Goal: Check status: Check status

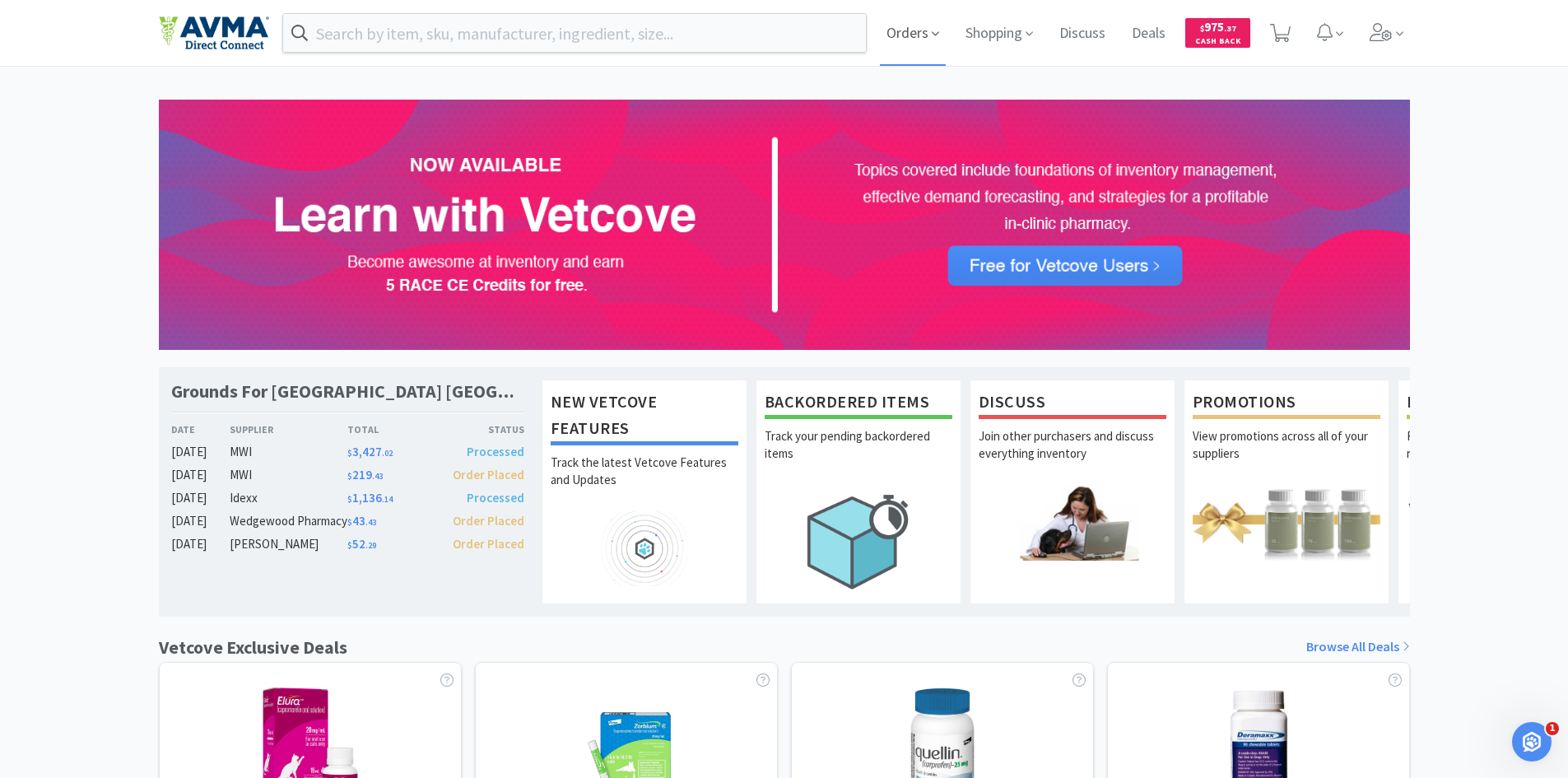
click at [935, 34] on icon at bounding box center [936, 34] width 7 height 4
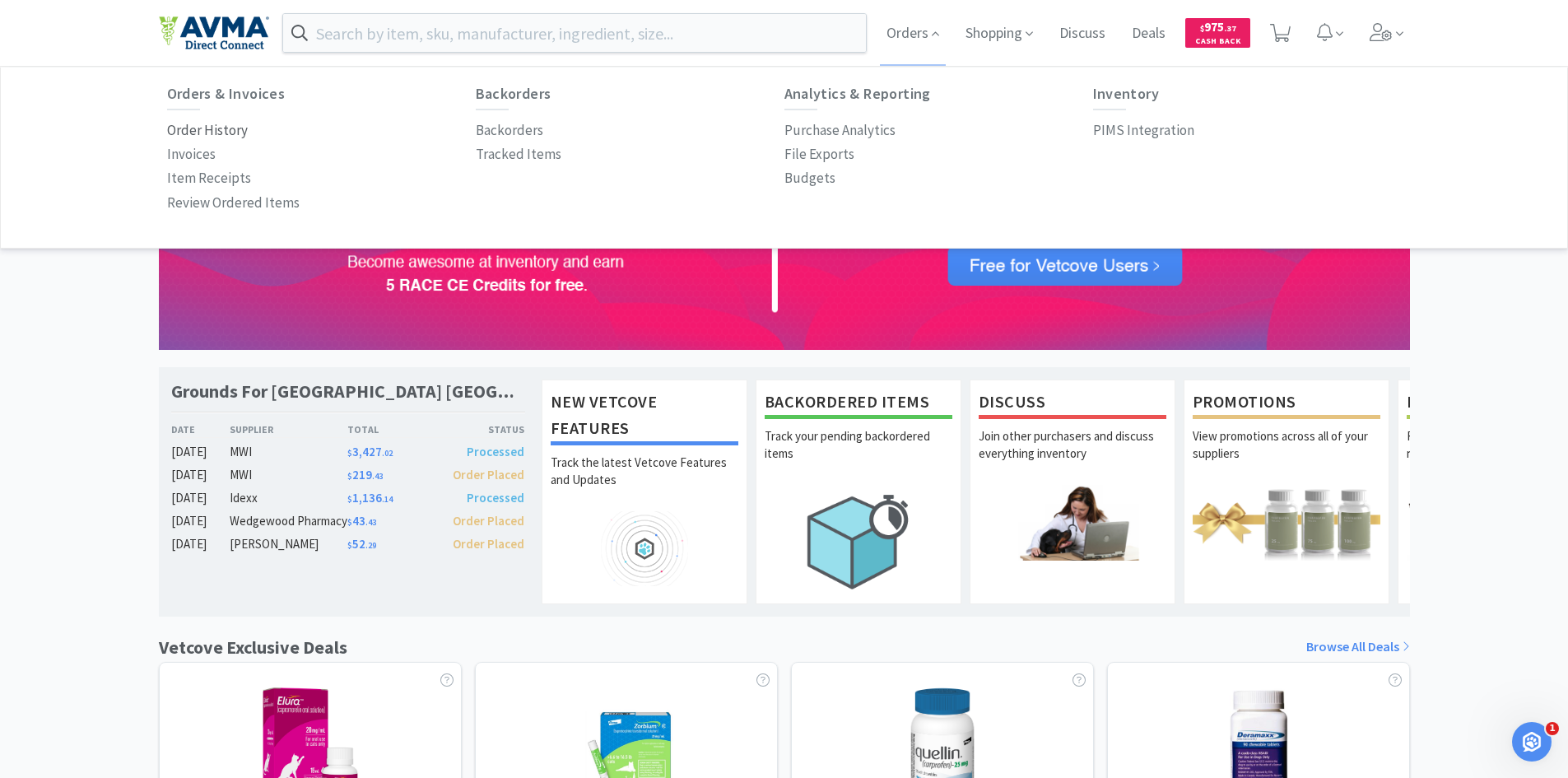
click at [232, 135] on p "Order History" at bounding box center [207, 130] width 81 height 22
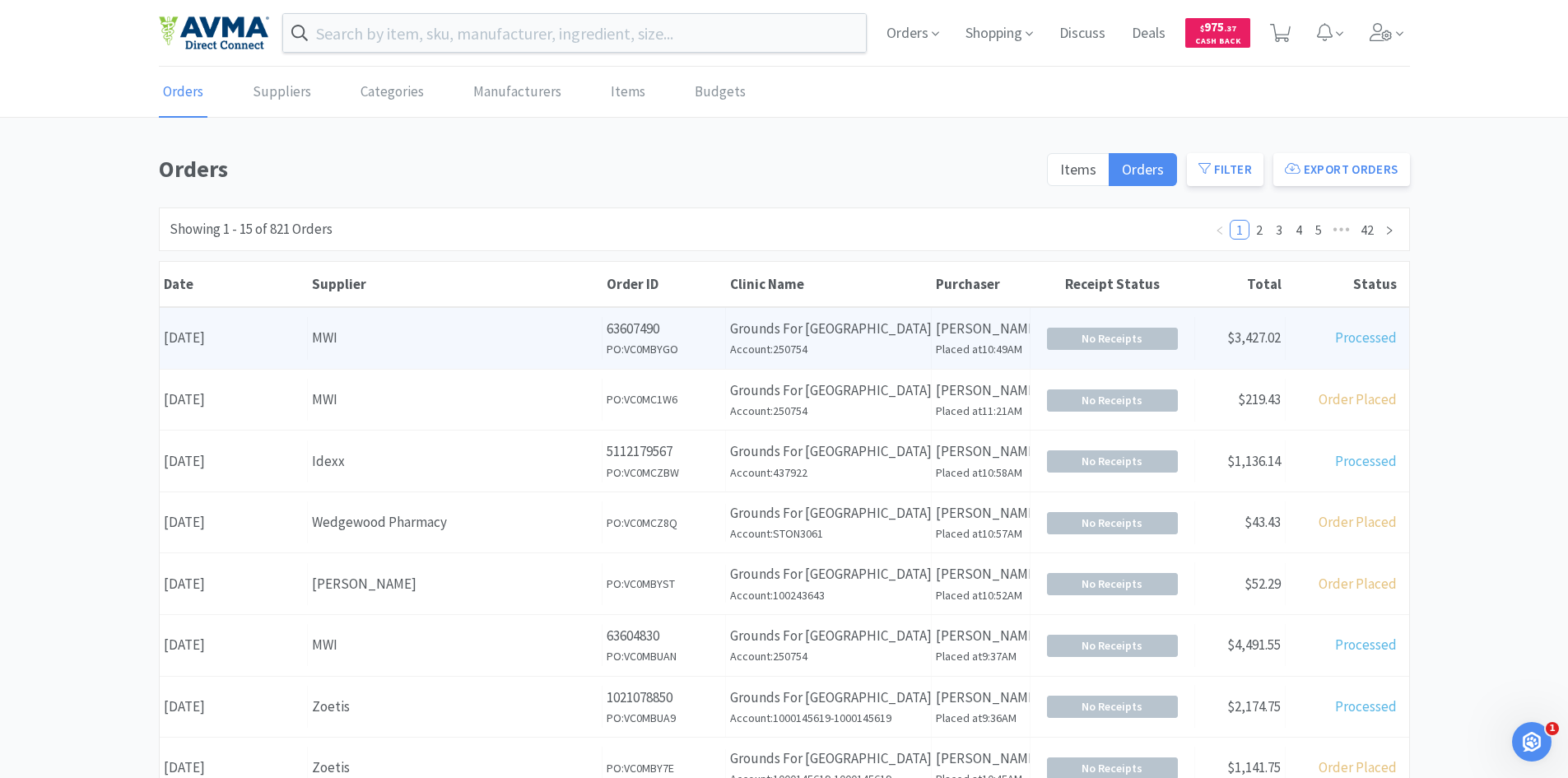
click at [523, 336] on div "MWI" at bounding box center [454, 337] width 285 height 22
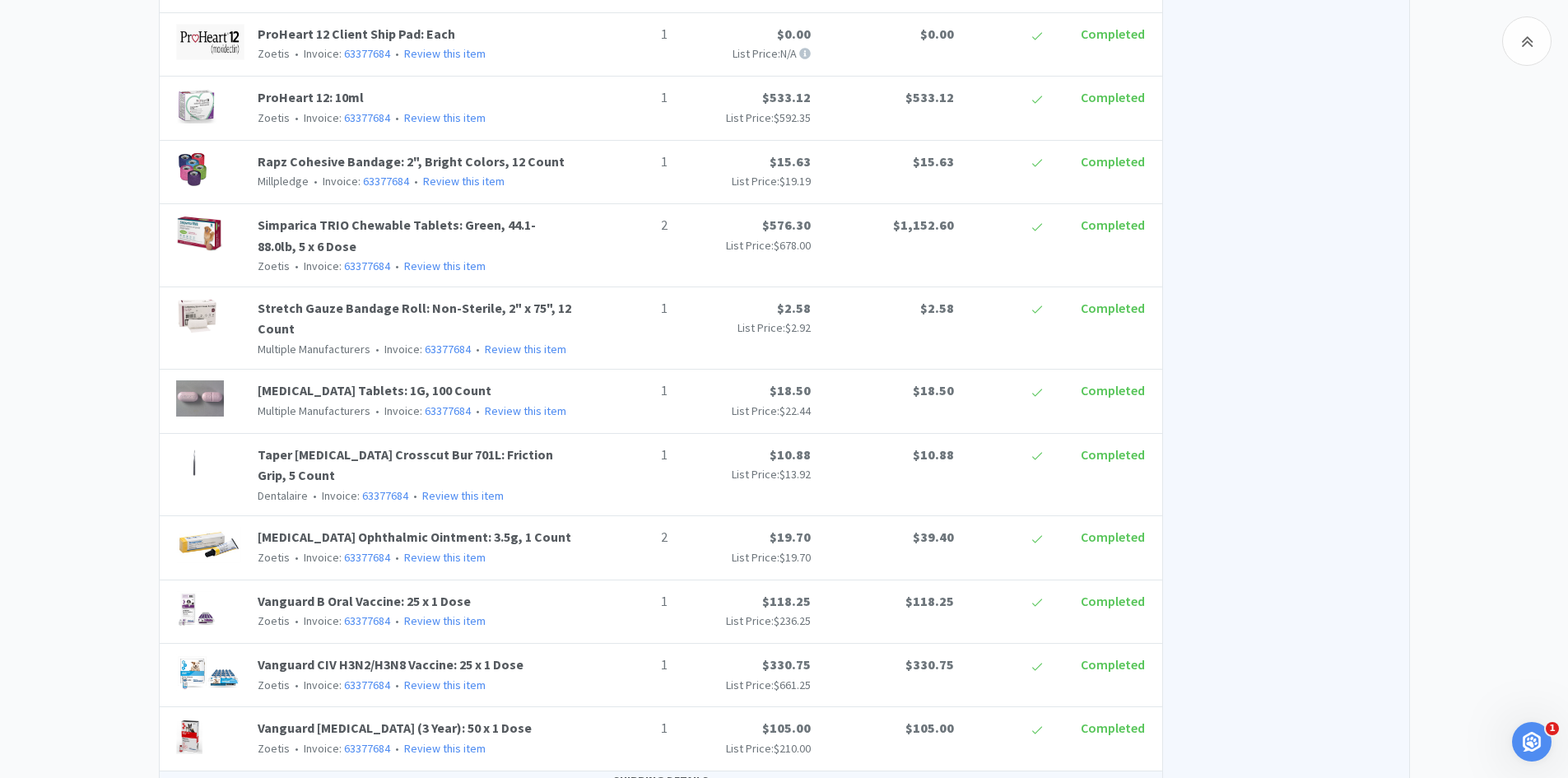
scroll to position [1891, 0]
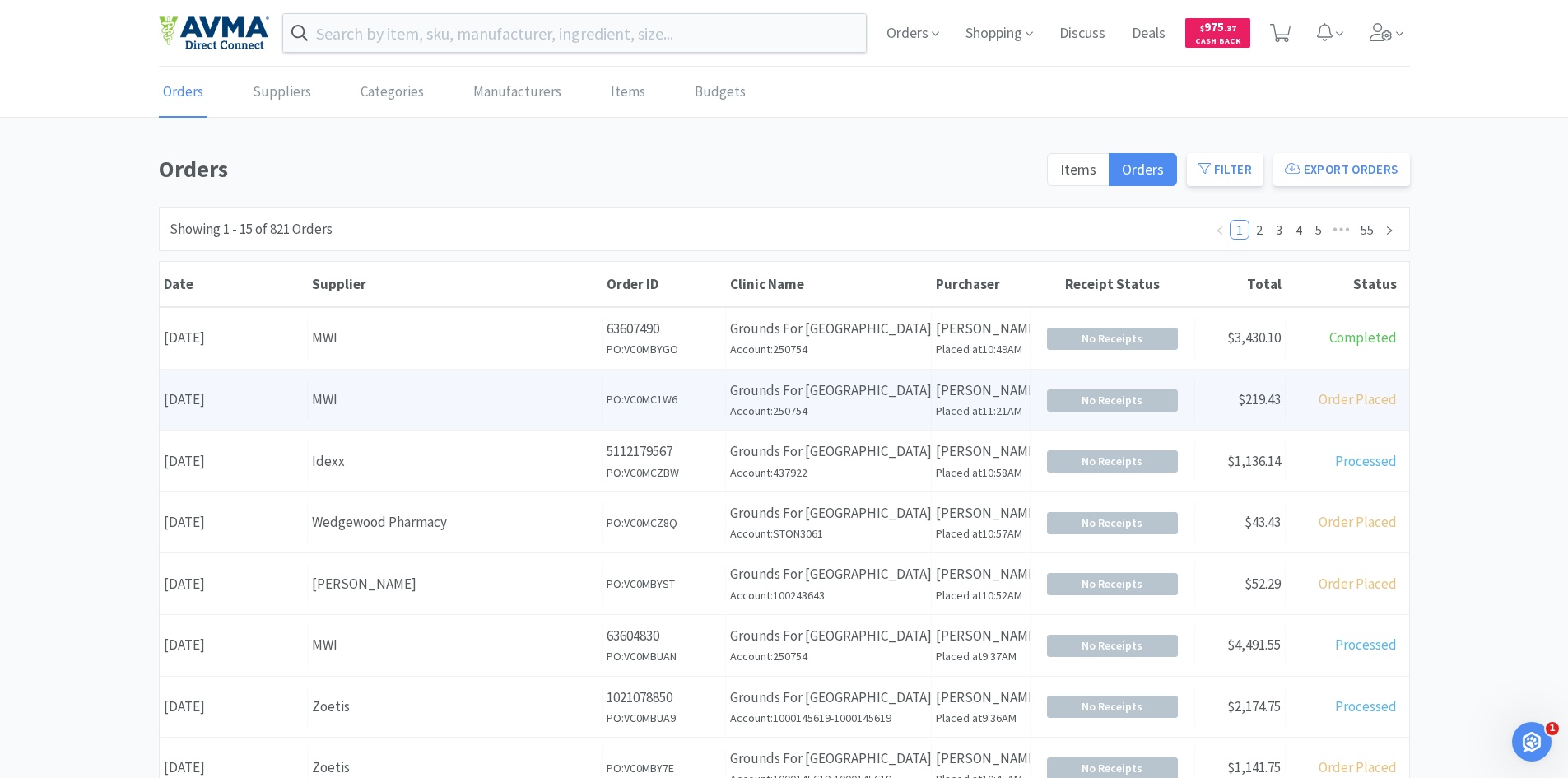
click at [519, 404] on div "MWI" at bounding box center [454, 399] width 285 height 22
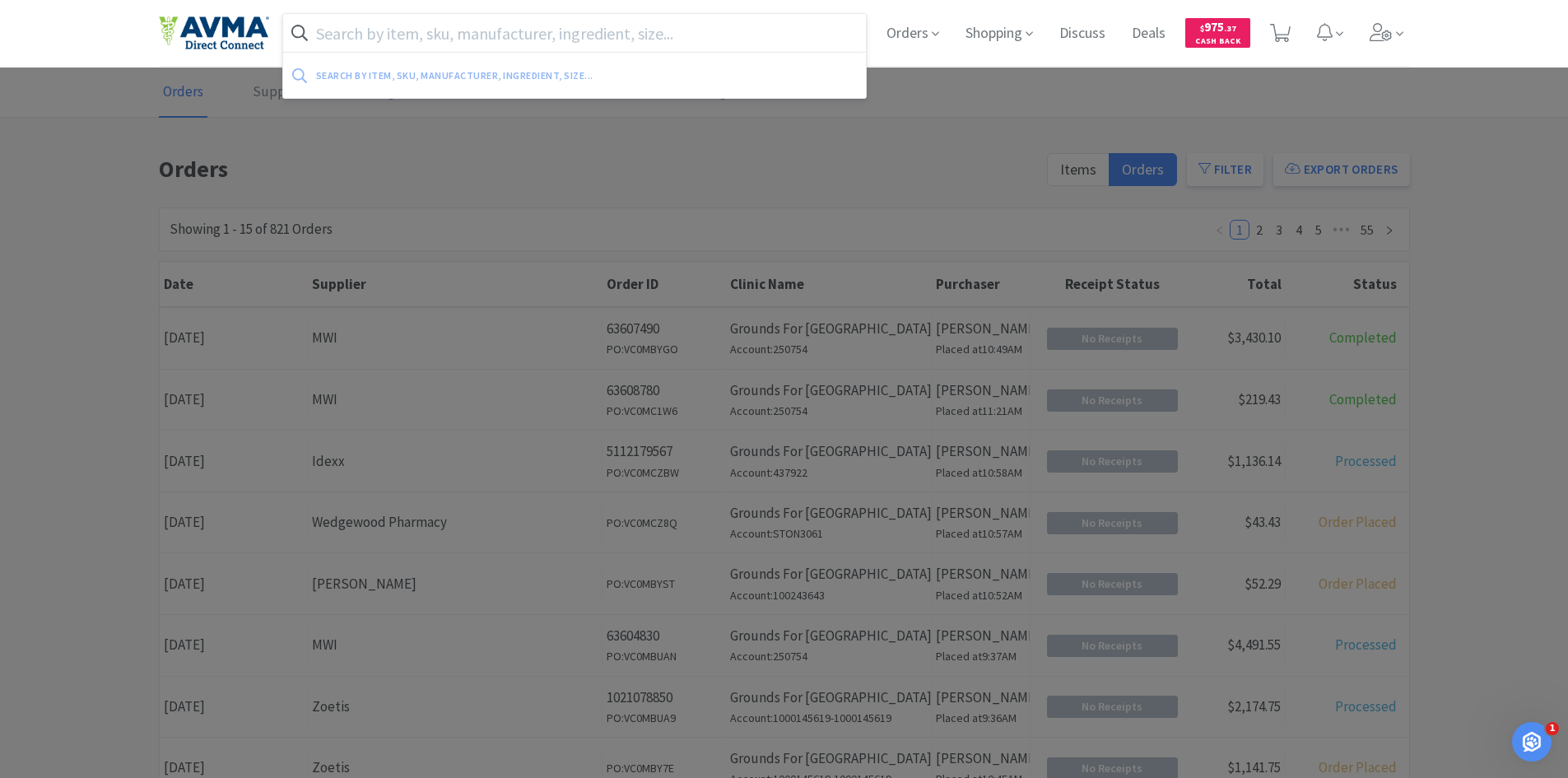
click at [598, 40] on input "text" at bounding box center [574, 32] width 583 height 38
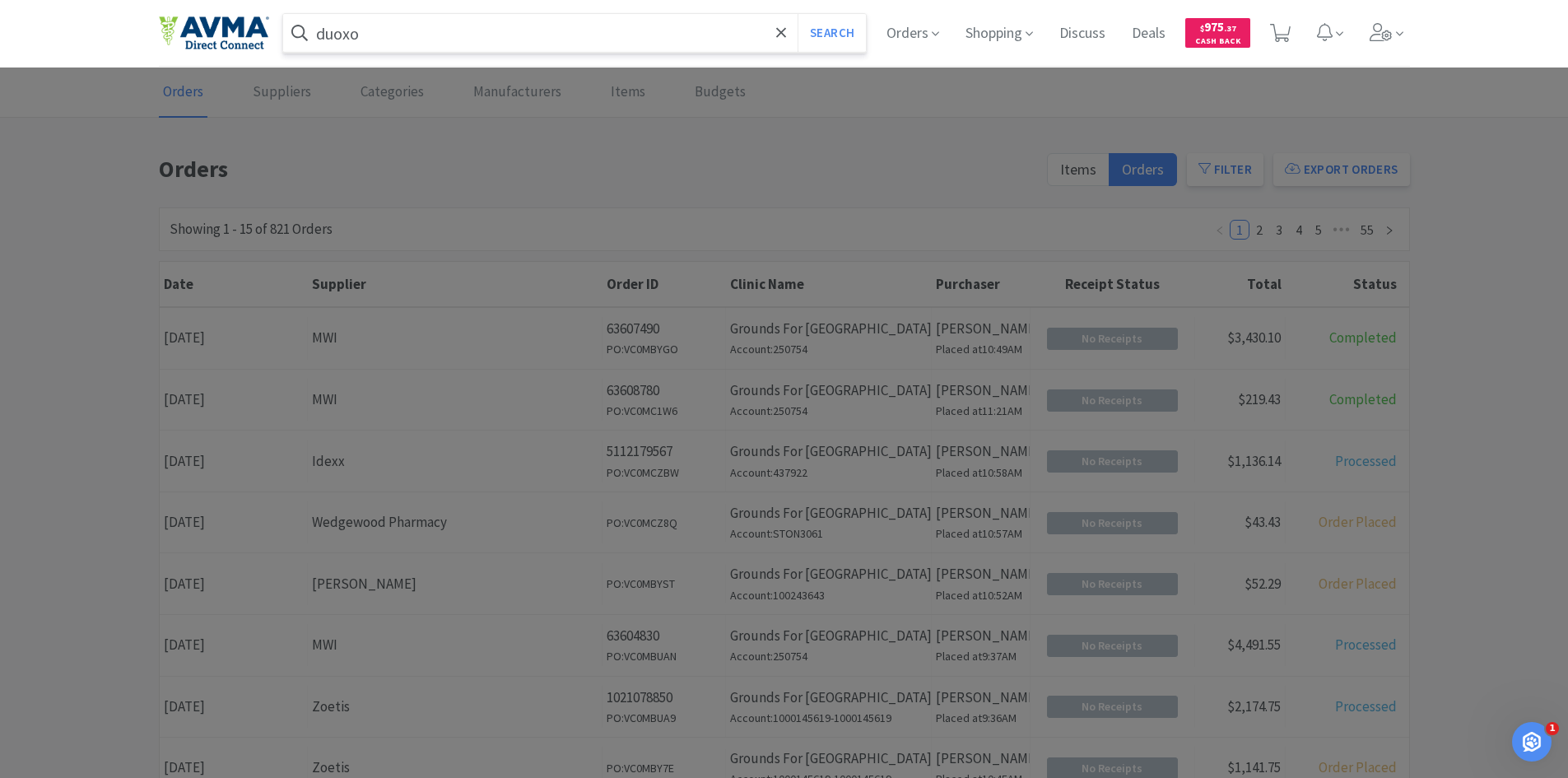
type input "duoxo"
click at [798, 14] on button "Search" at bounding box center [832, 32] width 69 height 38
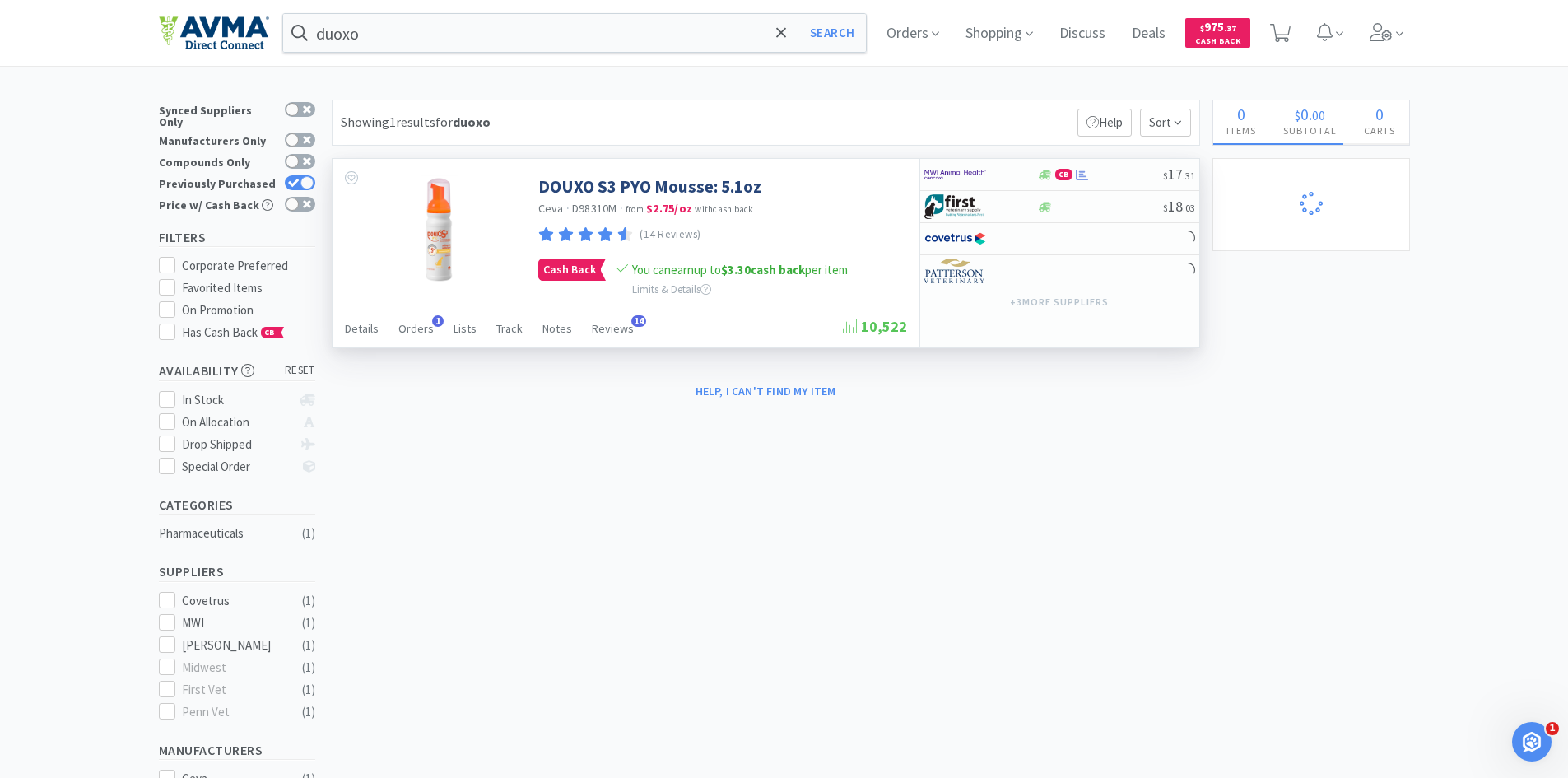
click at [476, 282] on div at bounding box center [436, 227] width 206 height 137
click at [426, 328] on span "Orders" at bounding box center [416, 328] width 35 height 15
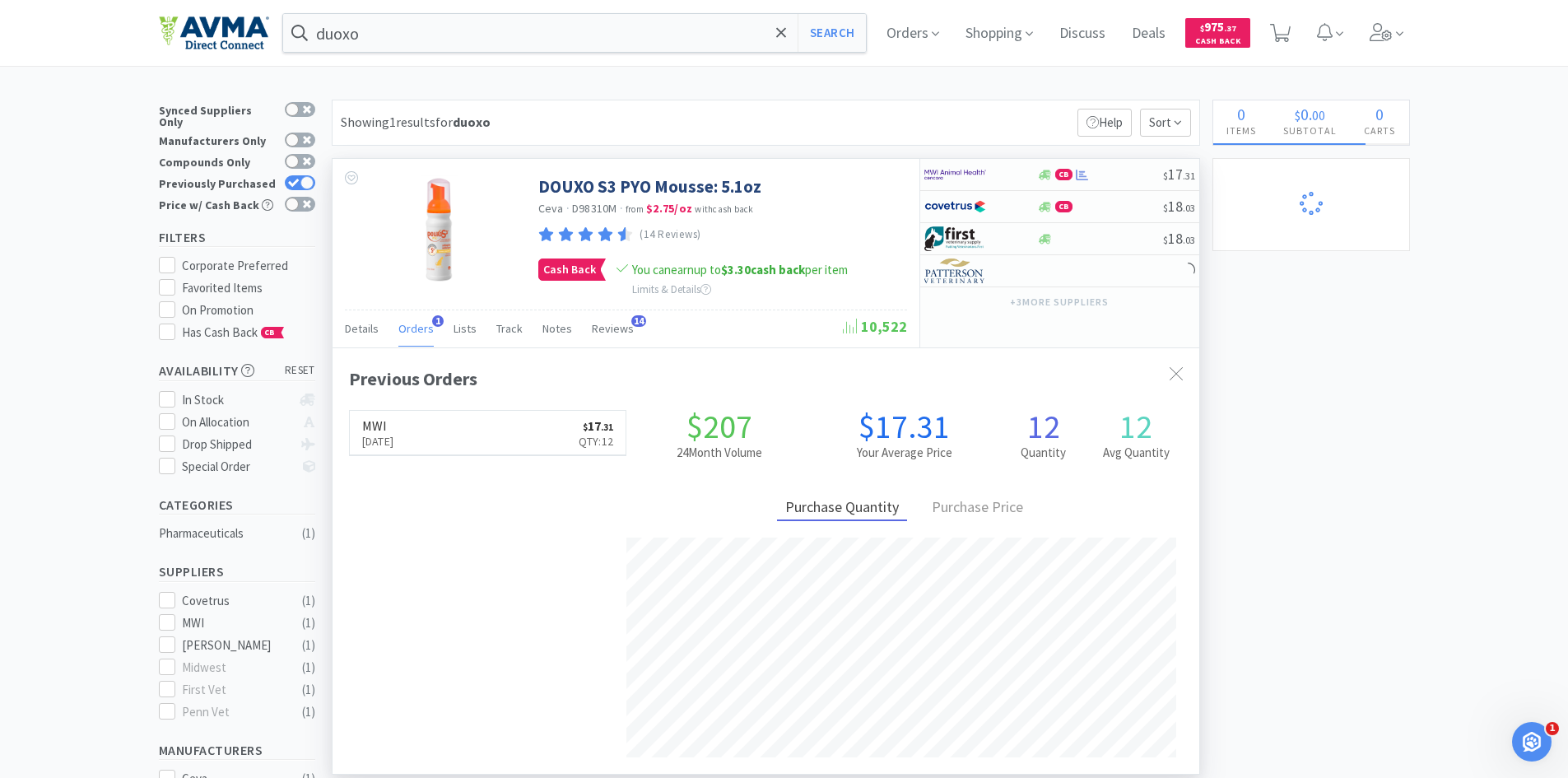
scroll to position [426, 867]
click at [394, 419] on h6 "MWI" at bounding box center [378, 425] width 33 height 13
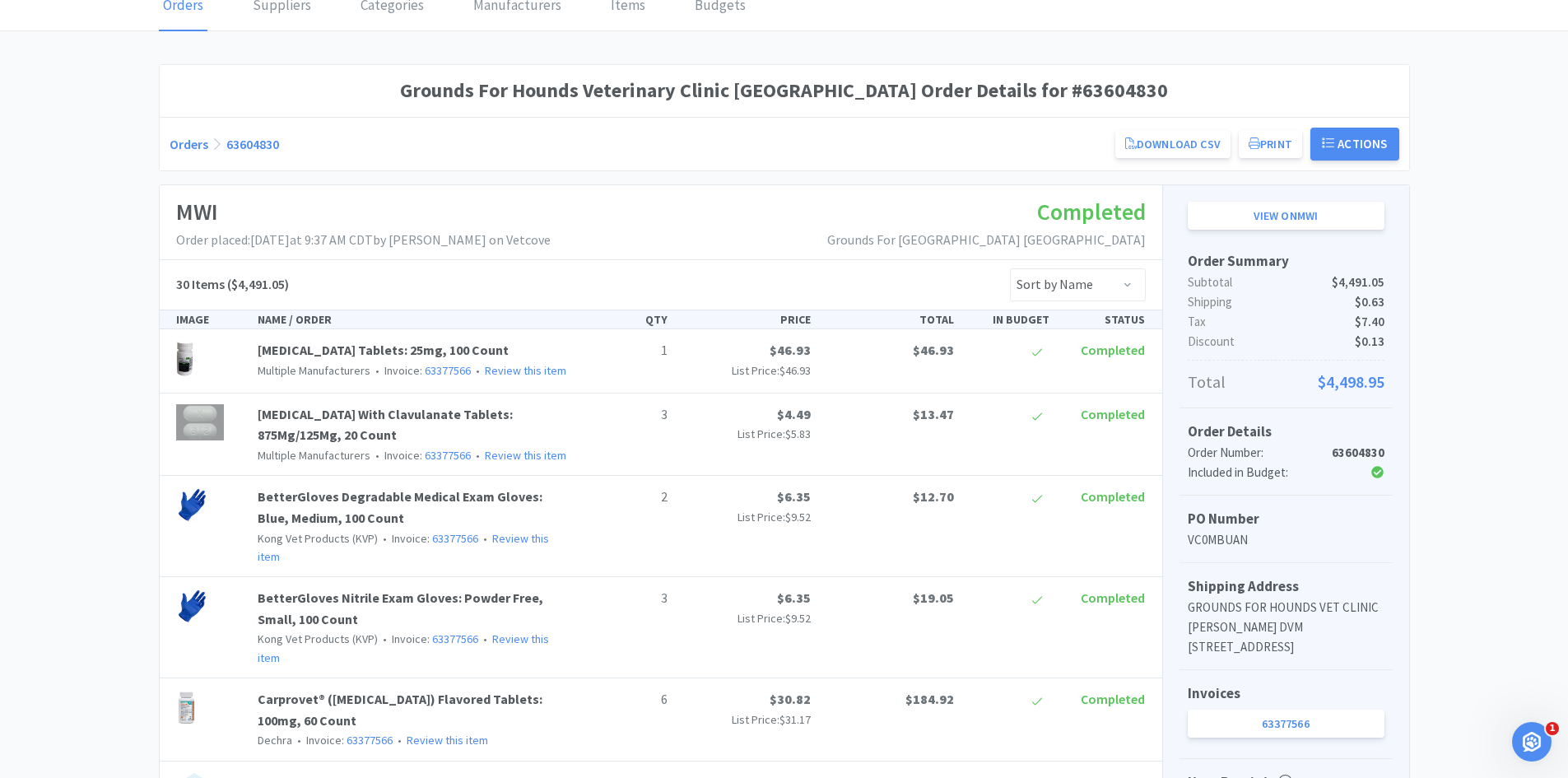
scroll to position [83, 0]
